Goal: Information Seeking & Learning: Learn about a topic

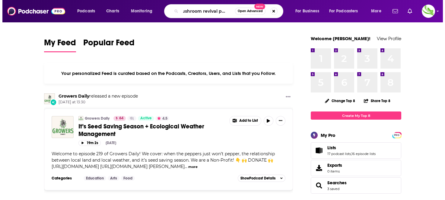
scroll to position [0, 10]
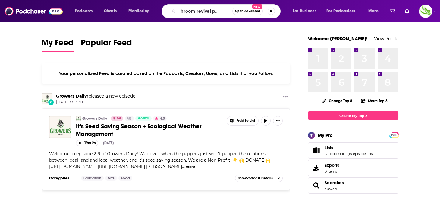
type input "mushroom revival podcast"
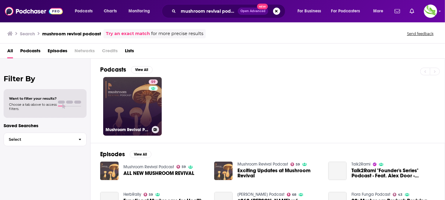
click at [106, 91] on link "59 Mushroom Revival Podcast" at bounding box center [132, 106] width 59 height 59
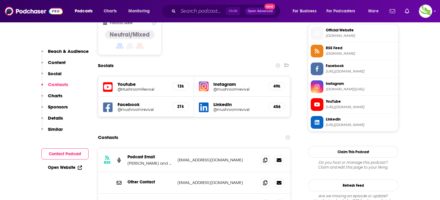
scroll to position [573, 0]
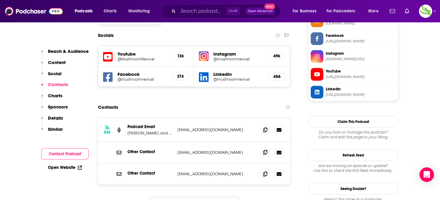
click at [265, 148] on span at bounding box center [265, 152] width 9 height 9
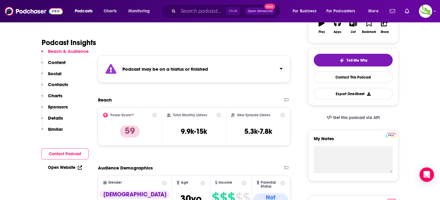
scroll to position [0, 0]
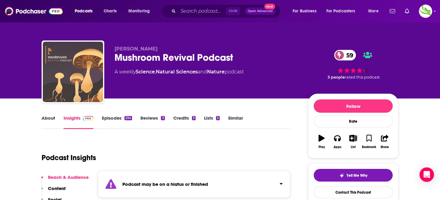
click at [235, 118] on link "Similar" at bounding box center [235, 122] width 15 height 14
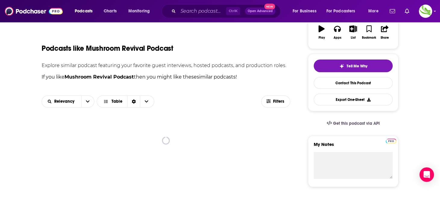
scroll to position [121, 0]
